Goal: Task Accomplishment & Management: Use online tool/utility

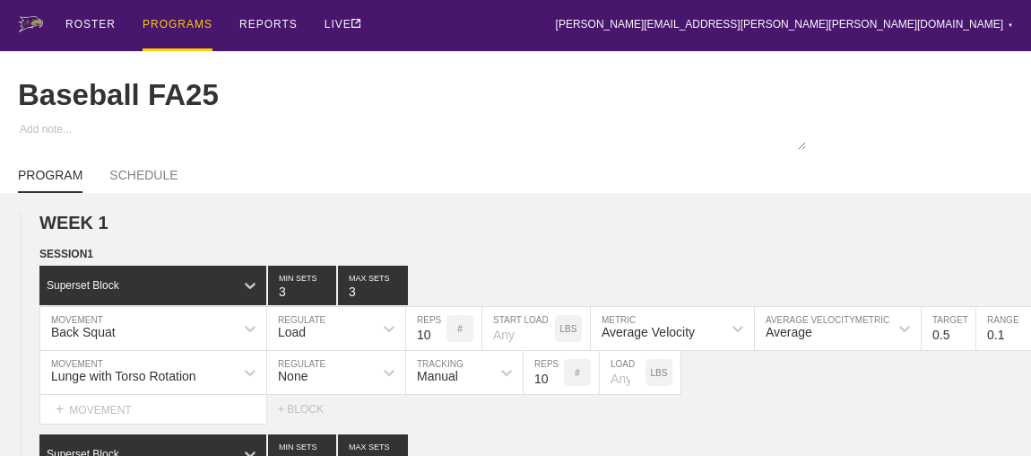
scroll to position [2117, 0]
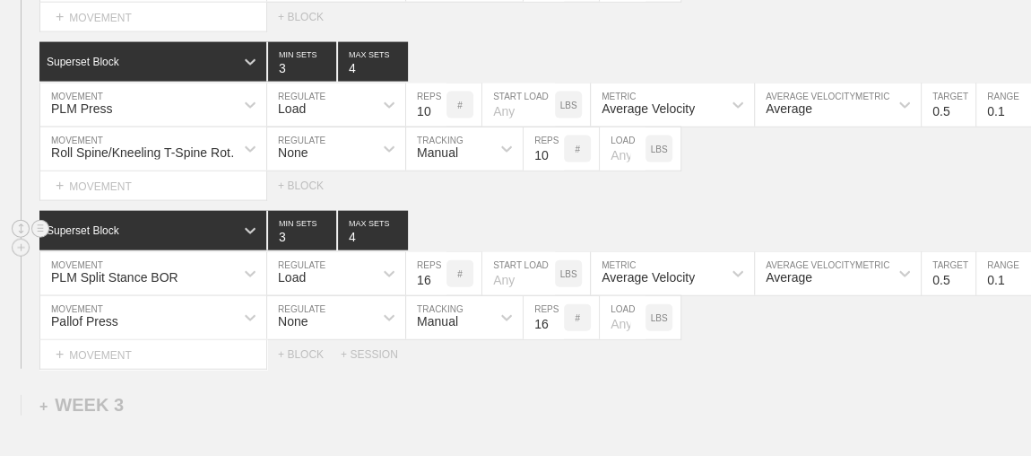
drag, startPoint x: 0, startPoint y: 0, endPoint x: 732, endPoint y: 220, distance: 764.0
click at [732, 220] on div "Superset Block 3 MIN SETS 4 MAX SETS" at bounding box center [535, 230] width 992 height 39
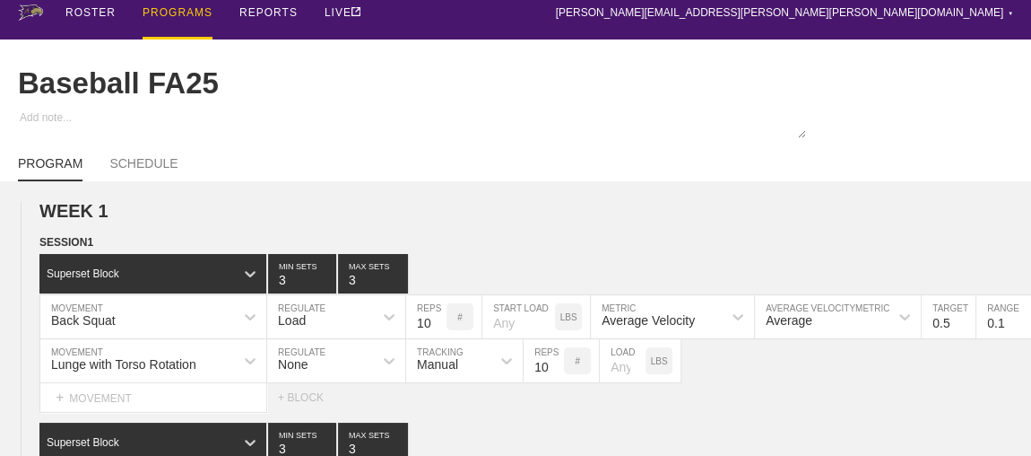
scroll to position [0, 0]
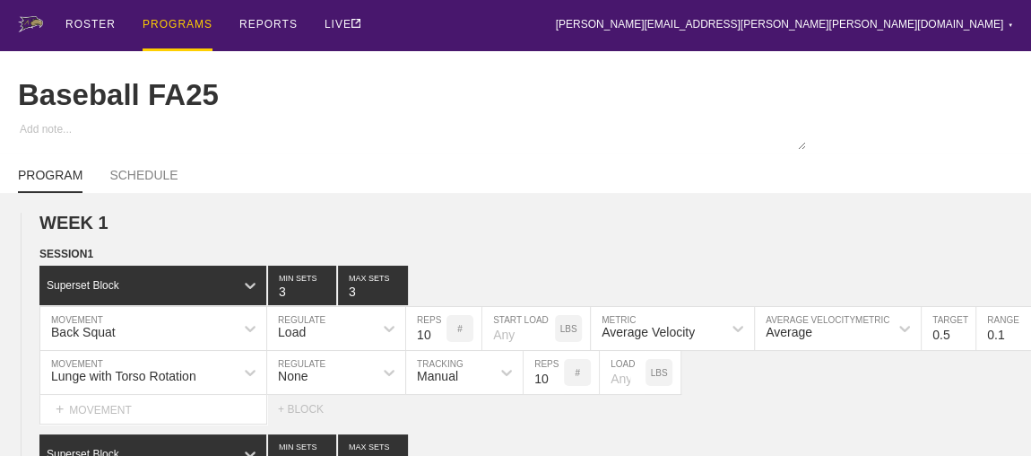
click at [167, 26] on div "PROGRAMS" at bounding box center [178, 25] width 70 height 51
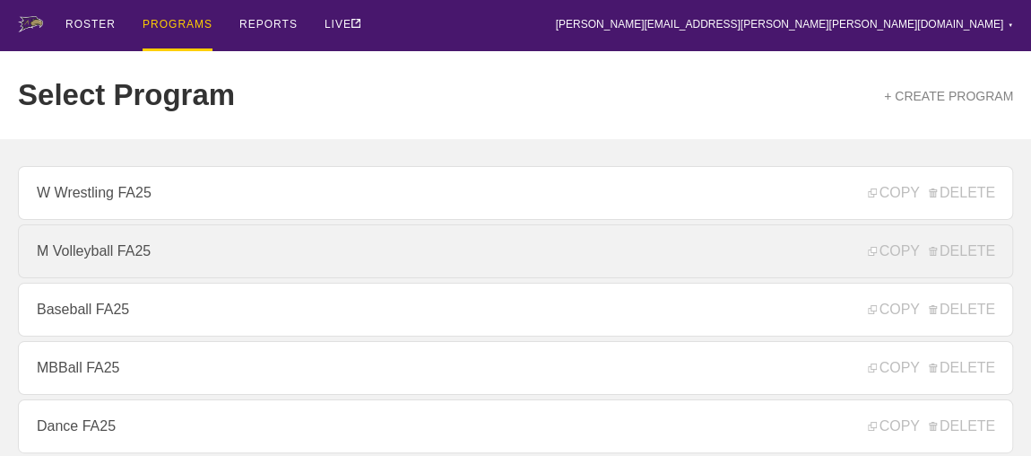
scroll to position [244, 0]
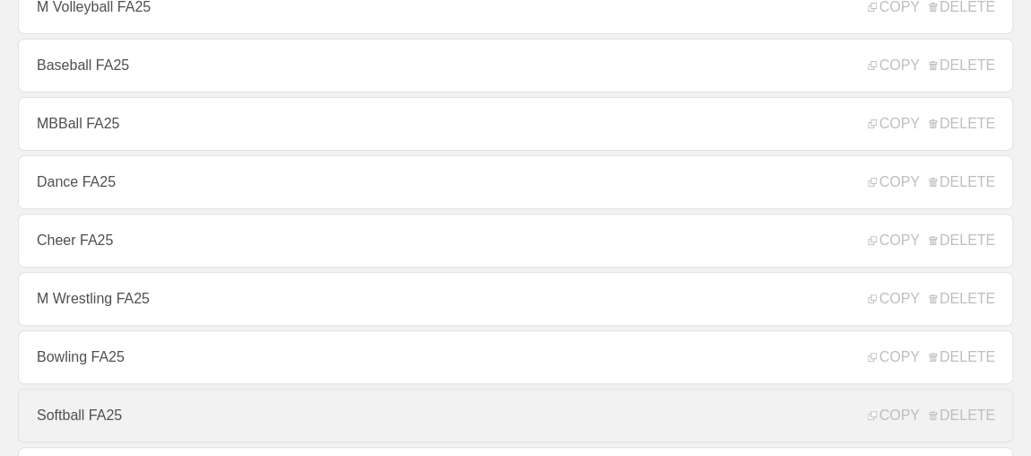
click at [82, 421] on link "Softball FA25" at bounding box center [515, 415] width 995 height 54
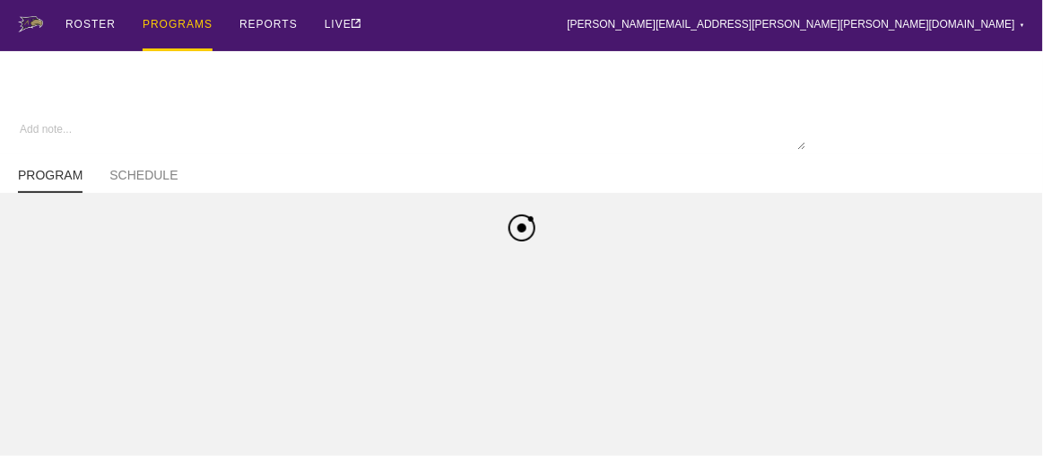
type textarea "x"
type input "Softball FA25"
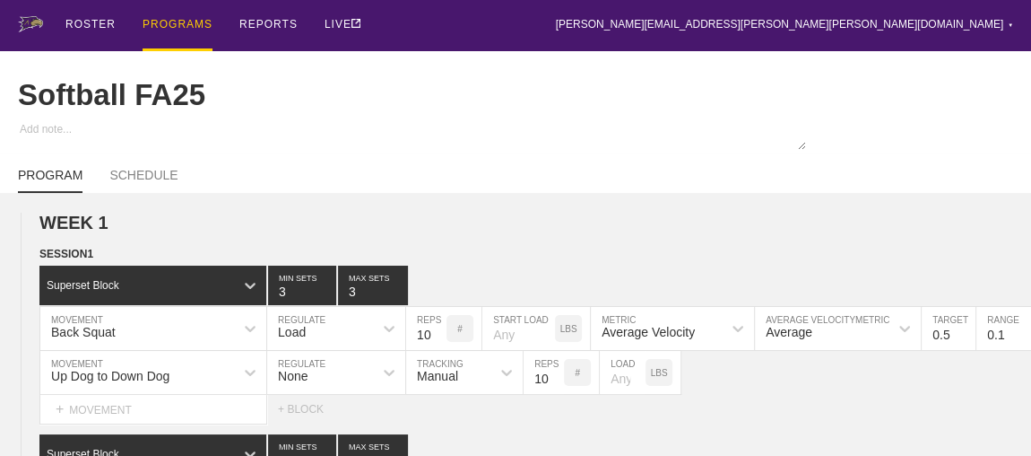
click at [170, 23] on div "PROGRAMS" at bounding box center [178, 25] width 70 height 51
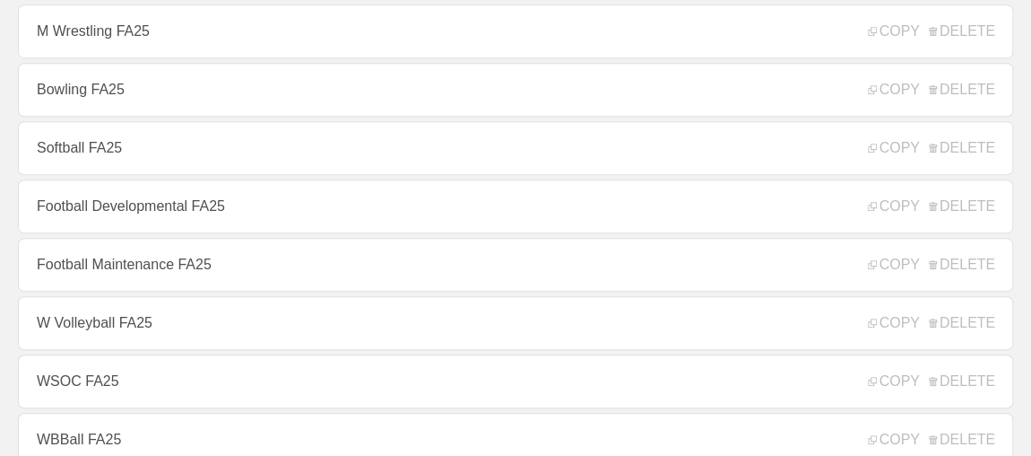
scroll to position [570, 0]
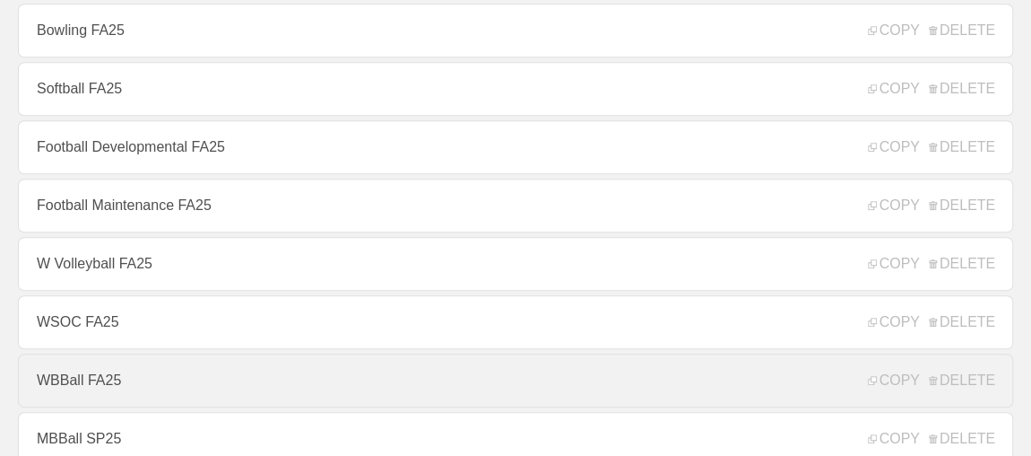
click at [82, 389] on link "WBBall FA25" at bounding box center [515, 380] width 995 height 54
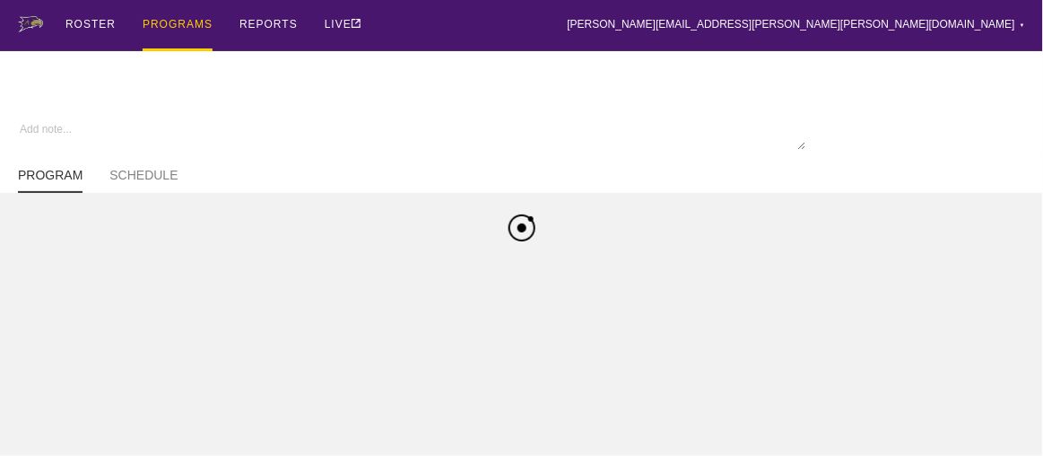
type textarea "x"
type input "WBBall FA25"
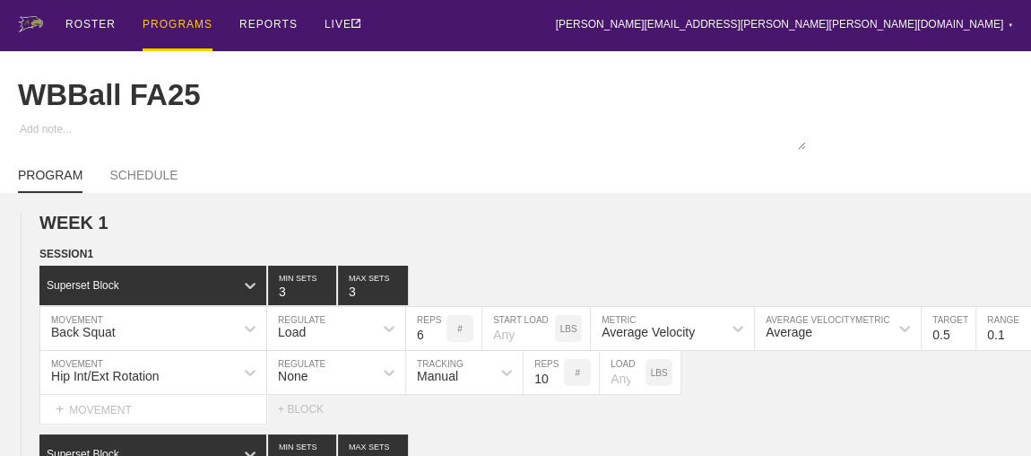
click at [174, 23] on div "PROGRAMS" at bounding box center [178, 25] width 70 height 51
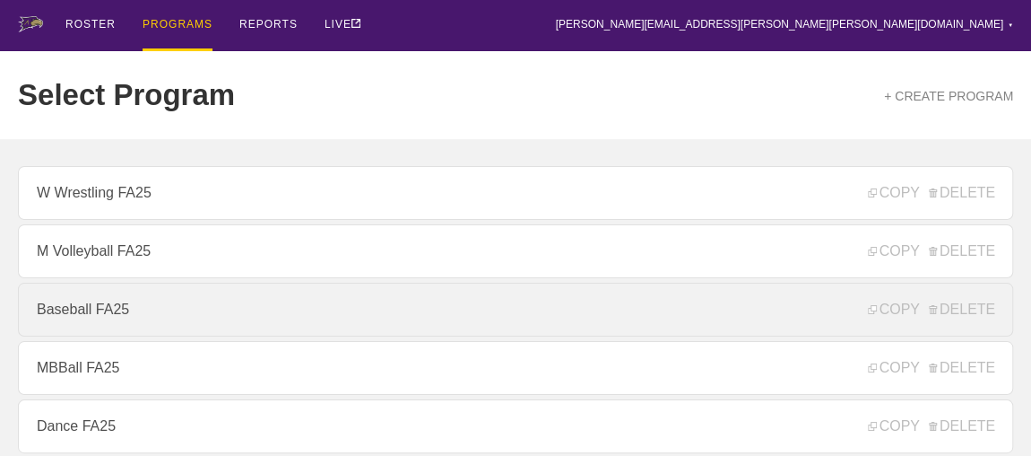
scroll to position [244, 0]
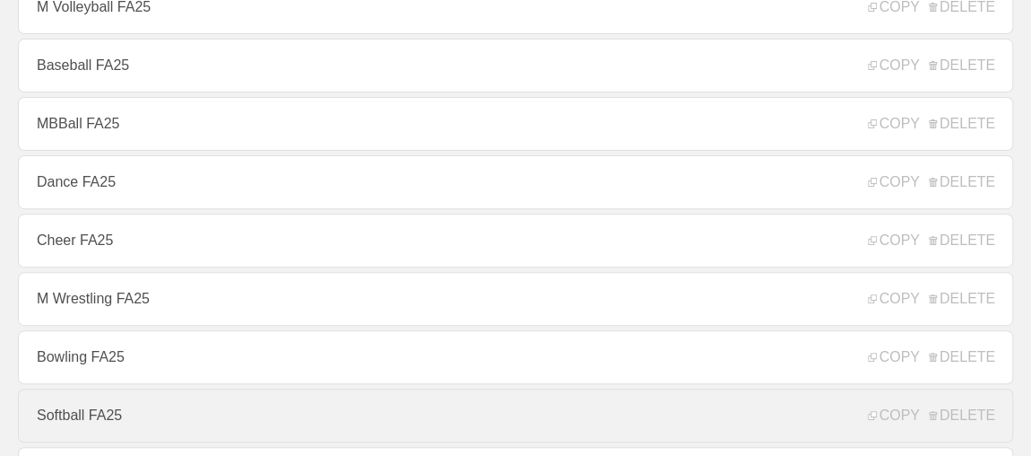
click at [83, 417] on link "Softball FA25" at bounding box center [515, 415] width 995 height 54
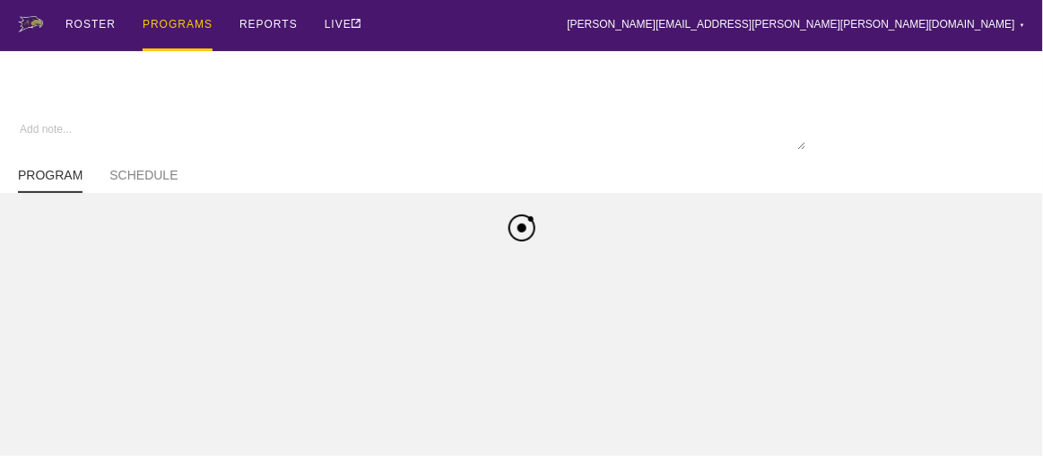
type textarea "x"
type input "Softball FA25"
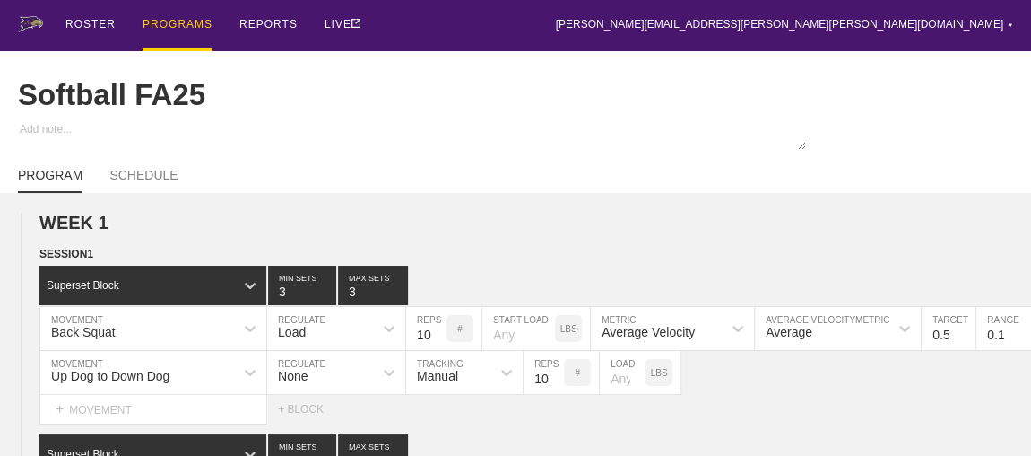
click at [193, 27] on div "PROGRAMS" at bounding box center [178, 25] width 70 height 51
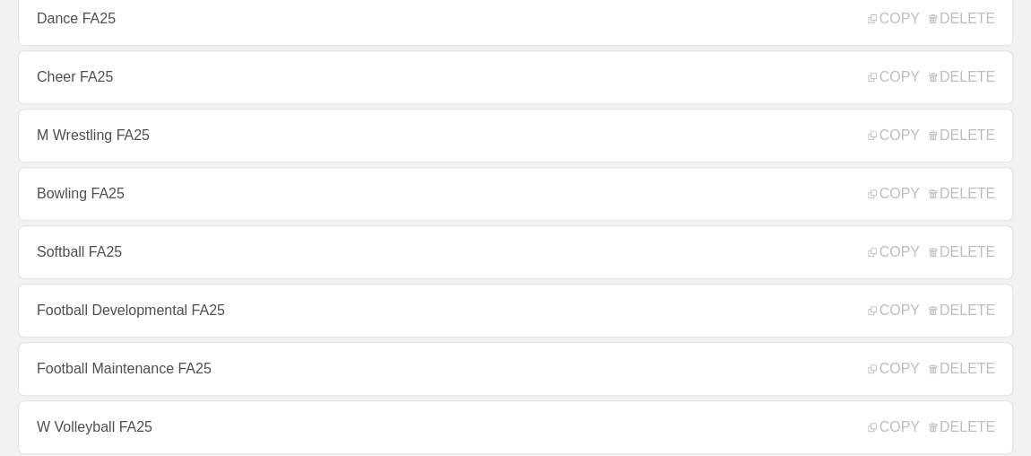
scroll to position [652, 0]
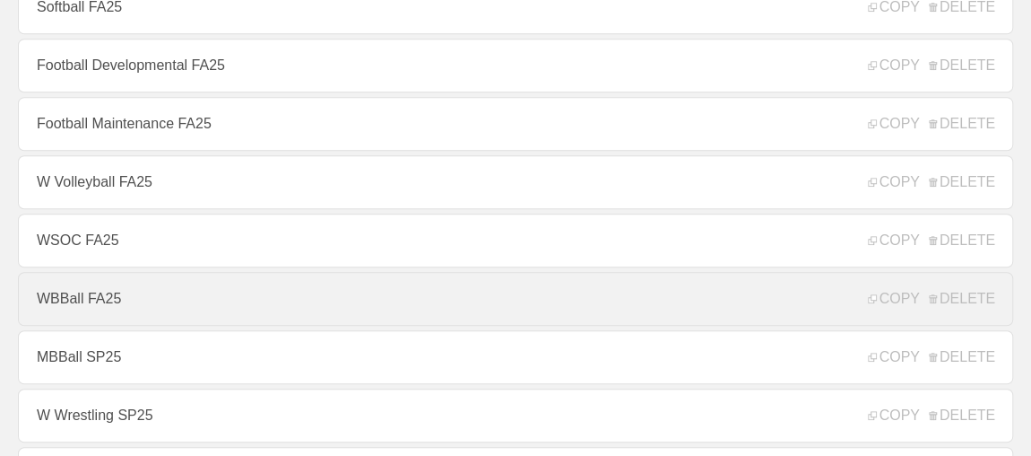
click at [154, 292] on link "WBBall FA25" at bounding box center [515, 299] width 995 height 54
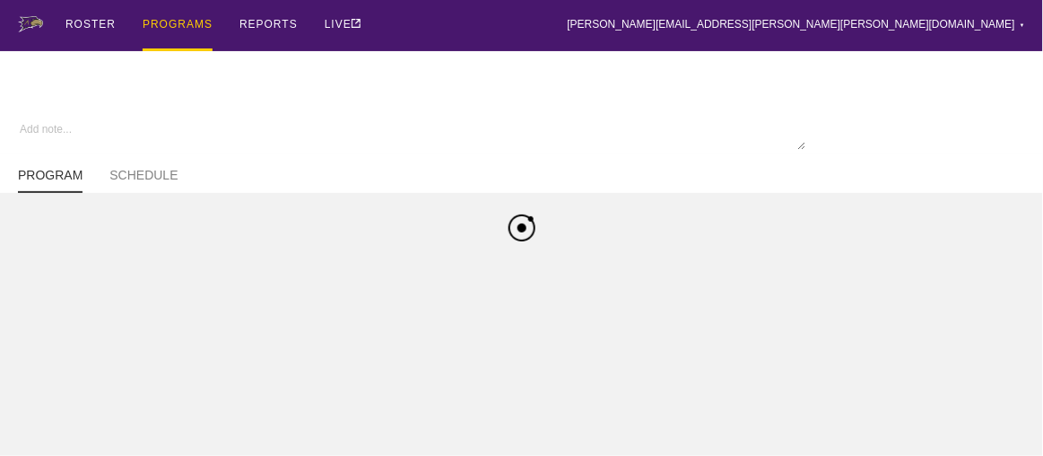
click at [154, 193] on html "ROSTER PROGRAMS REPORTS LIVE [PERSON_NAME][EMAIL_ADDRESS][PERSON_NAME][PERSON_N…" at bounding box center [521, 96] width 1043 height 193
type textarea "x"
type input "WBBall FA25"
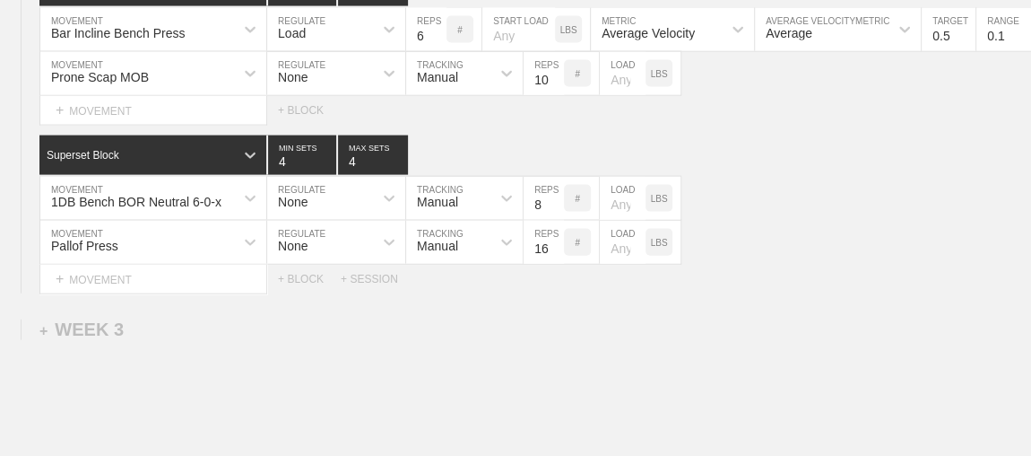
scroll to position [2074, 0]
